Goal: Transaction & Acquisition: Purchase product/service

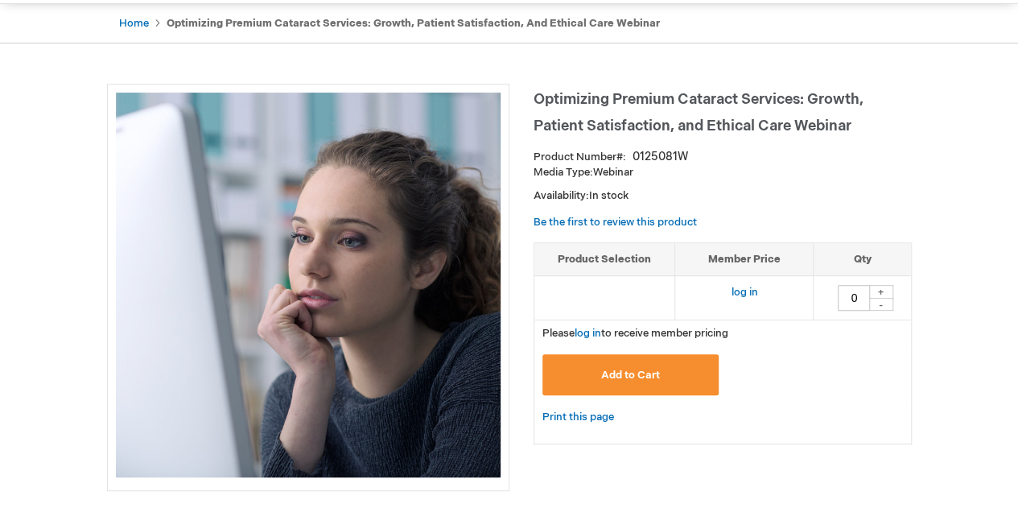
scroll to position [155, 0]
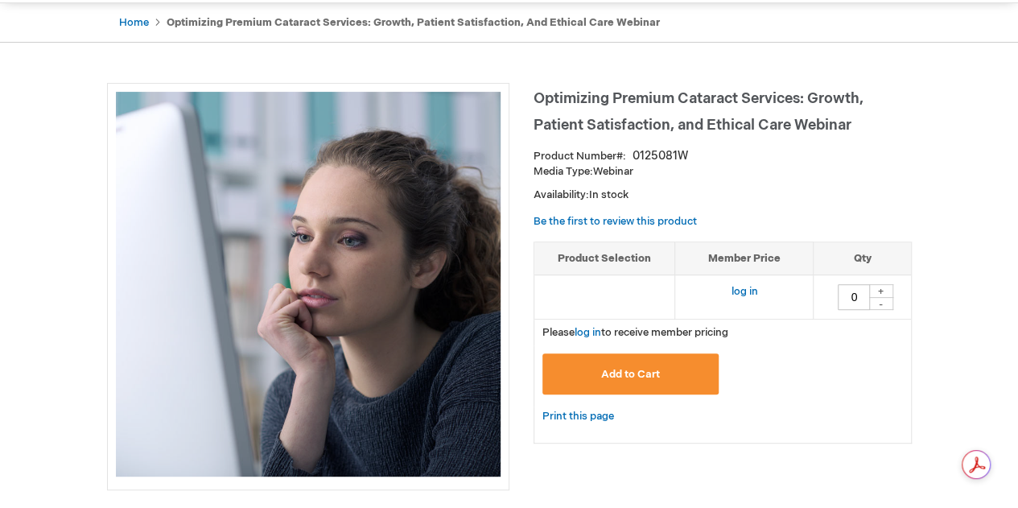
click at [613, 368] on span "Add to Cart" at bounding box center [630, 374] width 59 height 13
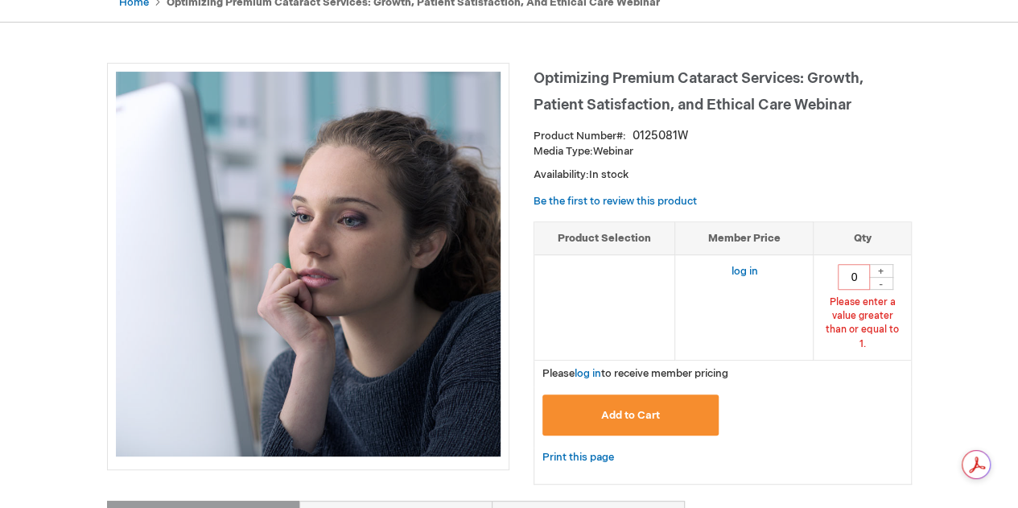
scroll to position [184, 0]
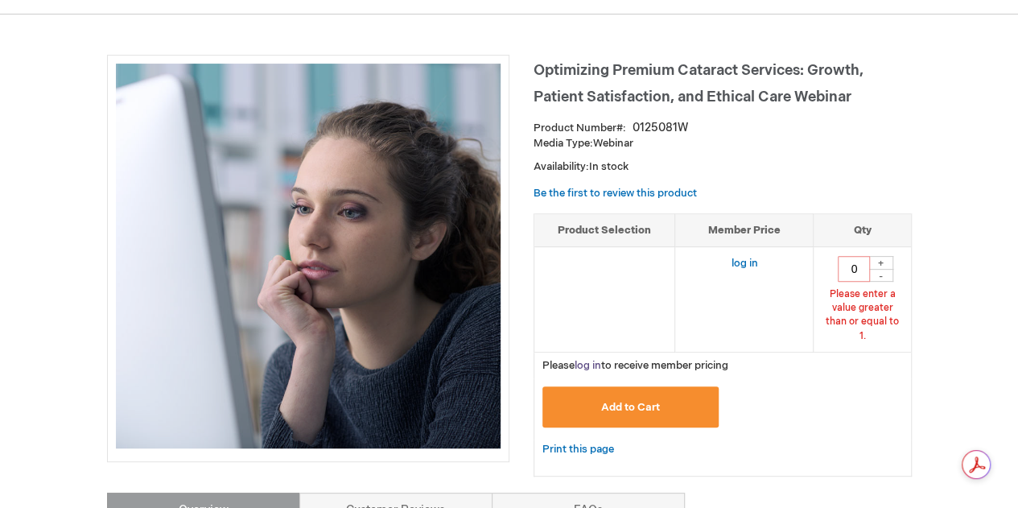
click at [589, 359] on link "log in" at bounding box center [588, 365] width 27 height 13
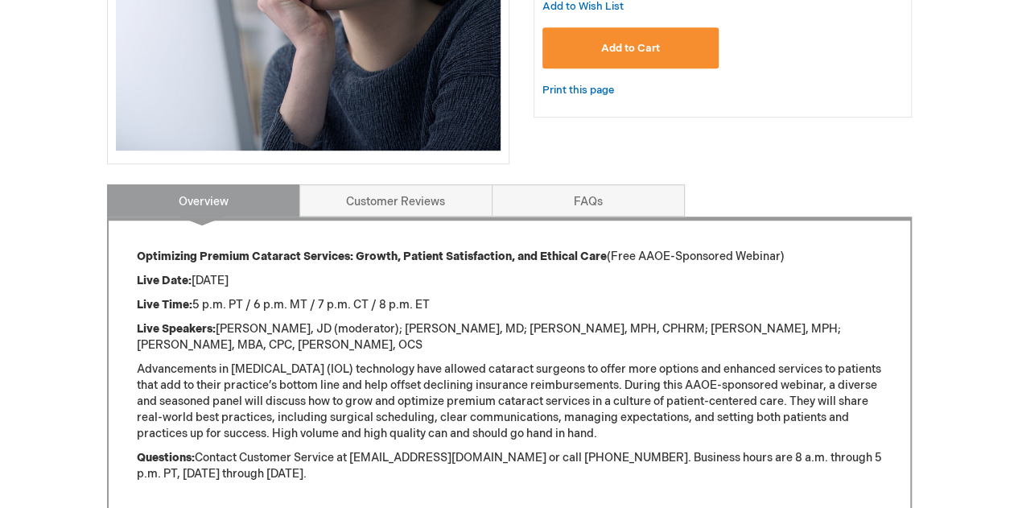
scroll to position [481, 0]
click at [613, 45] on span "Add to Cart" at bounding box center [630, 49] width 59 height 13
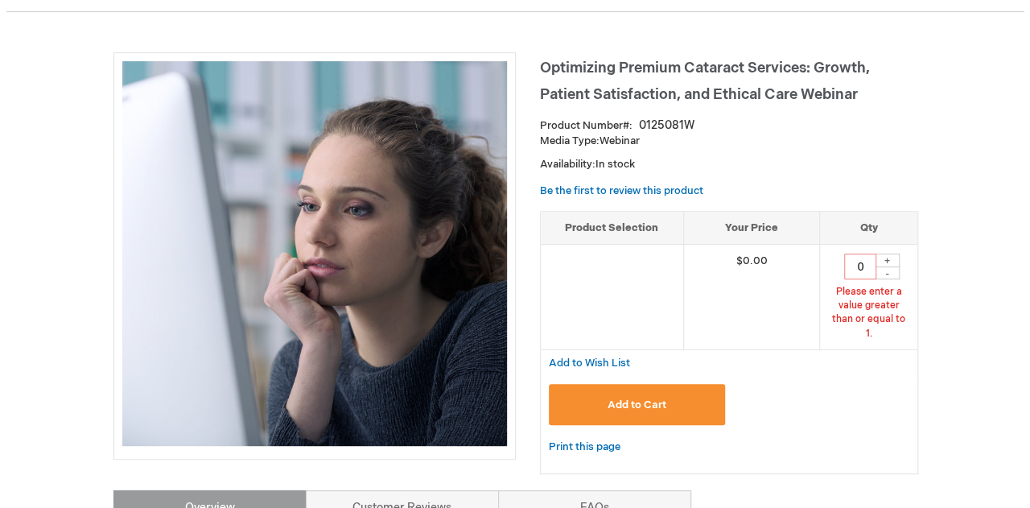
scroll to position [184, 0]
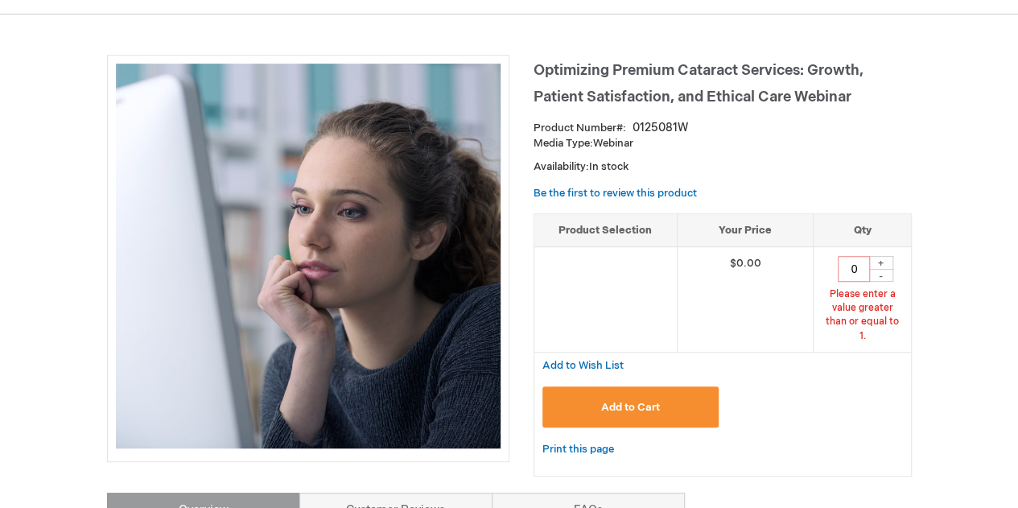
click at [881, 262] on div "+" at bounding box center [881, 263] width 24 height 14
type input "1"
click at [652, 401] on span "Add to Cart" at bounding box center [630, 407] width 59 height 13
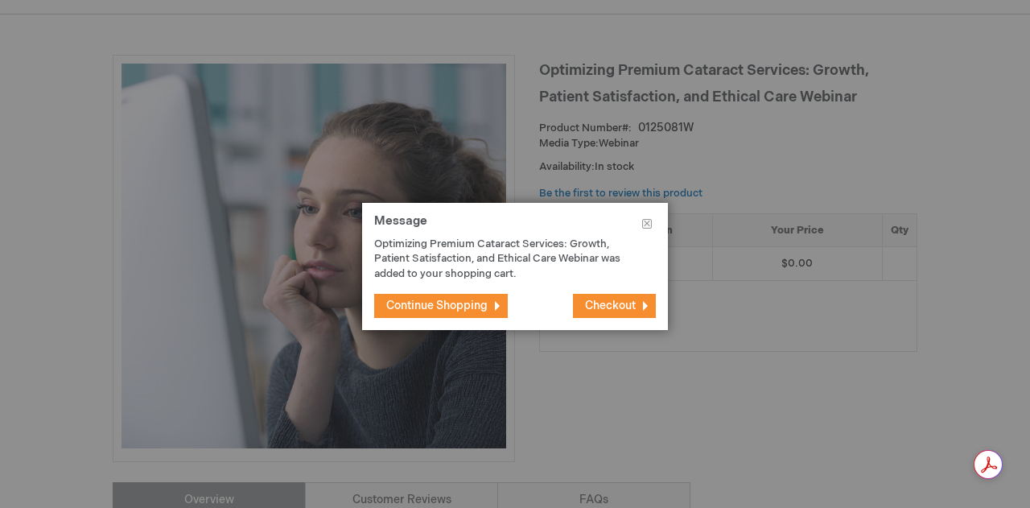
click at [616, 315] on button "Checkout" at bounding box center [614, 306] width 83 height 24
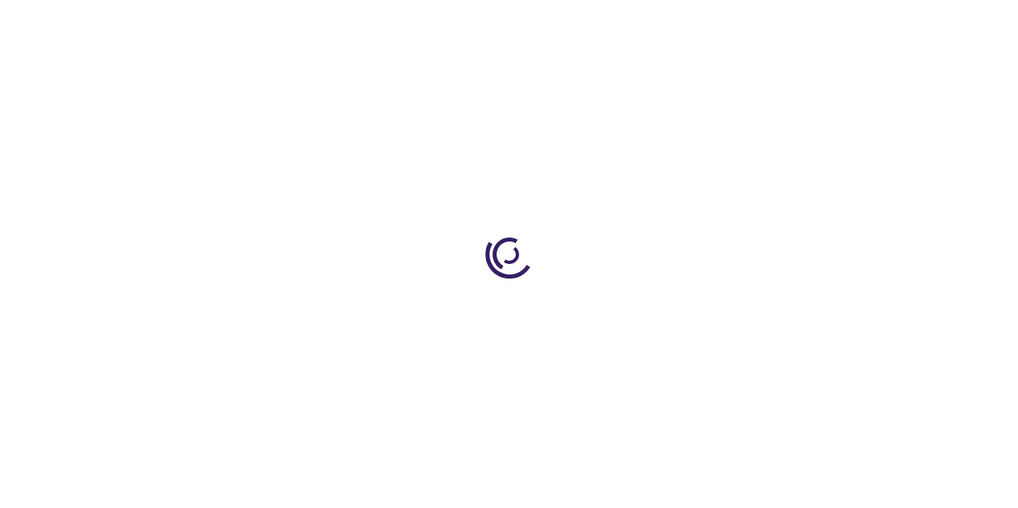
select select "US"
select select "23"
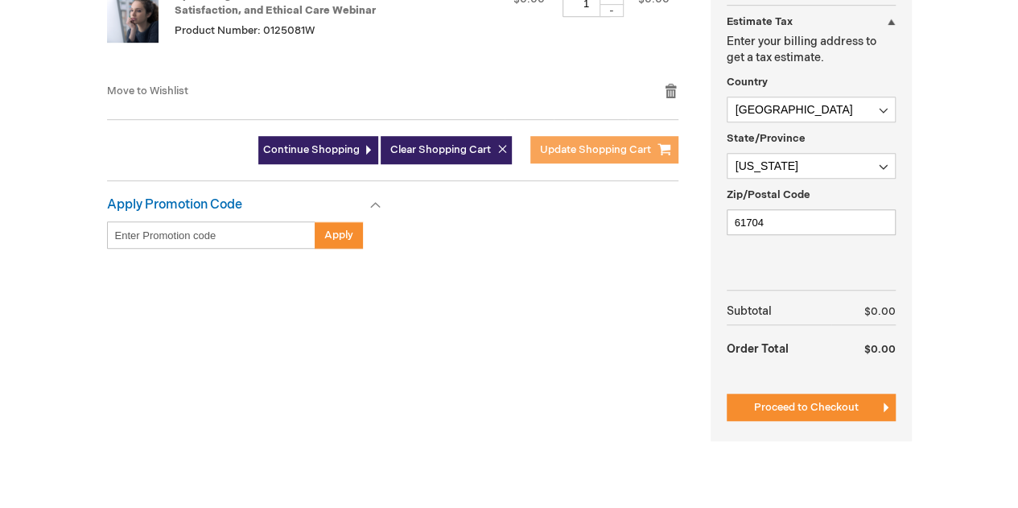
scroll to position [500, 0]
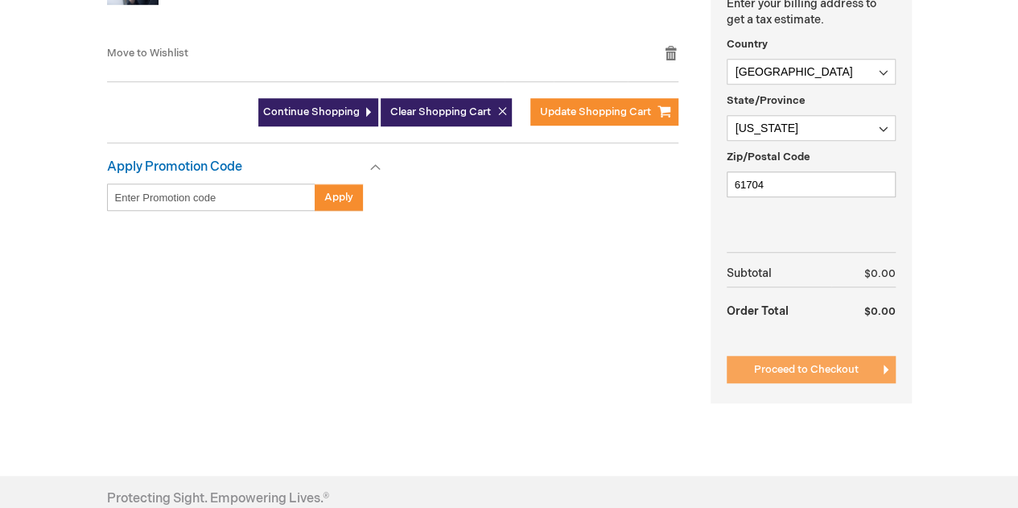
click at [764, 365] on span "Proceed to Checkout" at bounding box center [806, 369] width 105 height 13
